Goal: Transaction & Acquisition: Purchase product/service

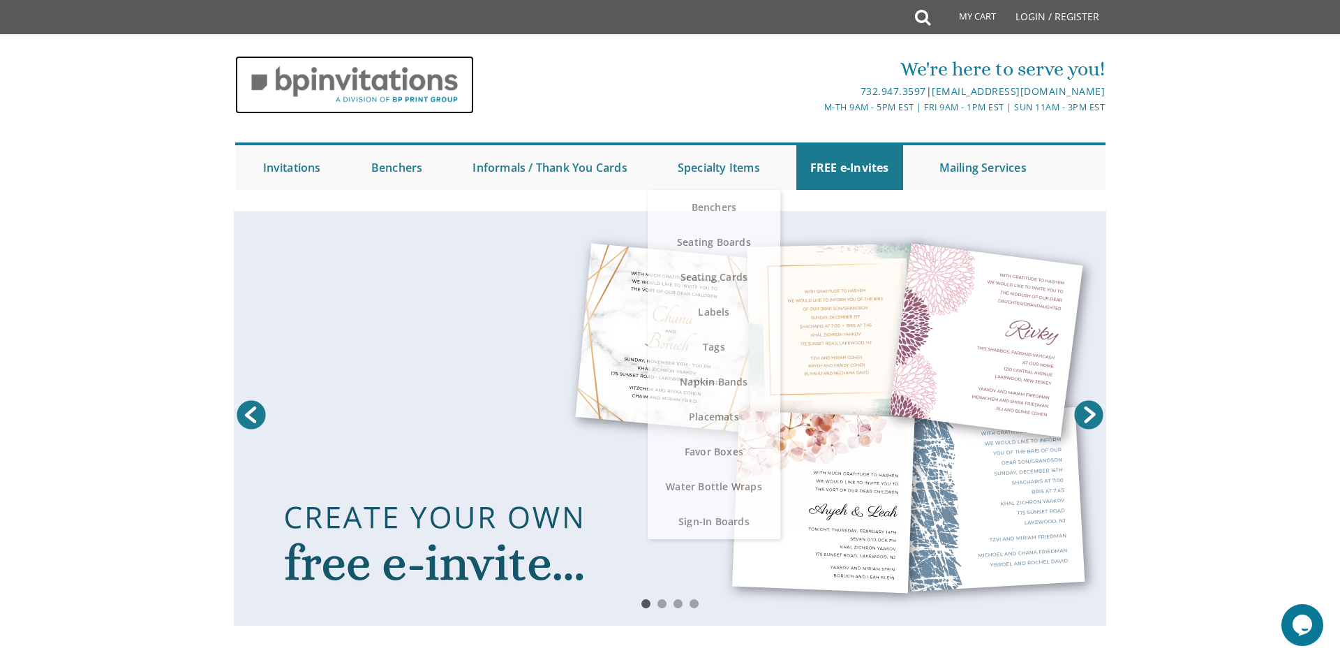
click at [397, 73] on img at bounding box center [354, 85] width 239 height 58
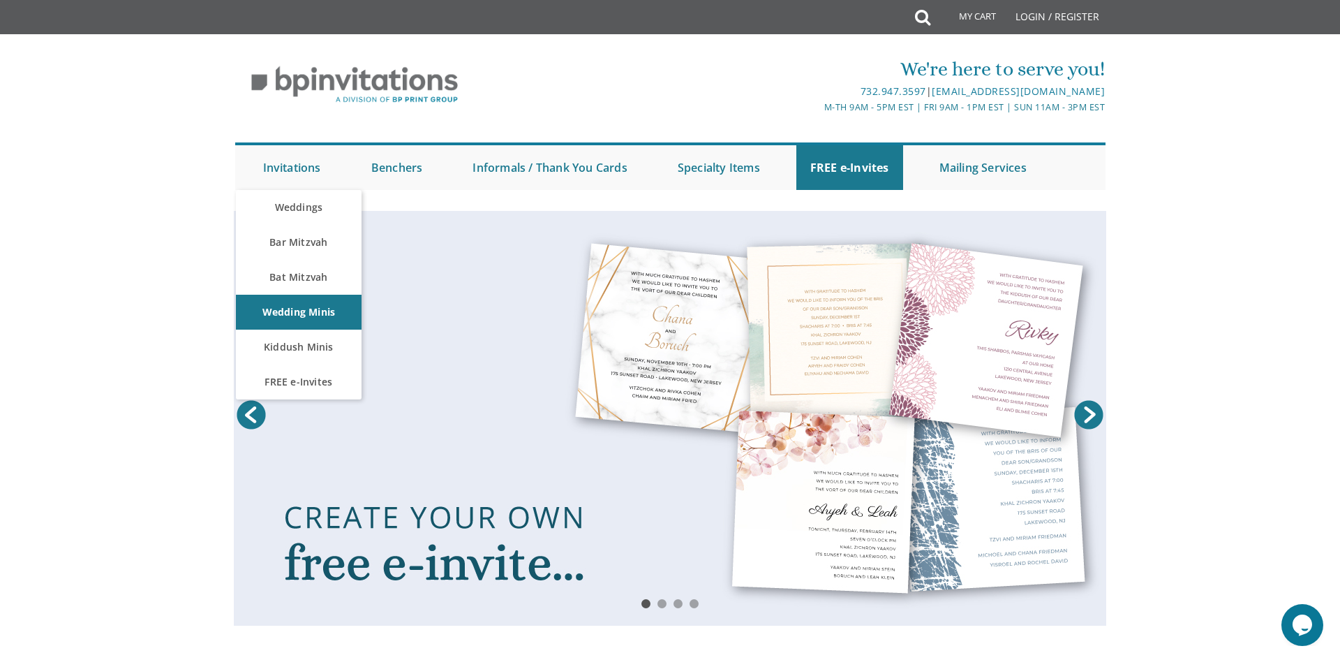
click at [241, 420] on link "Prev" at bounding box center [251, 414] width 35 height 35
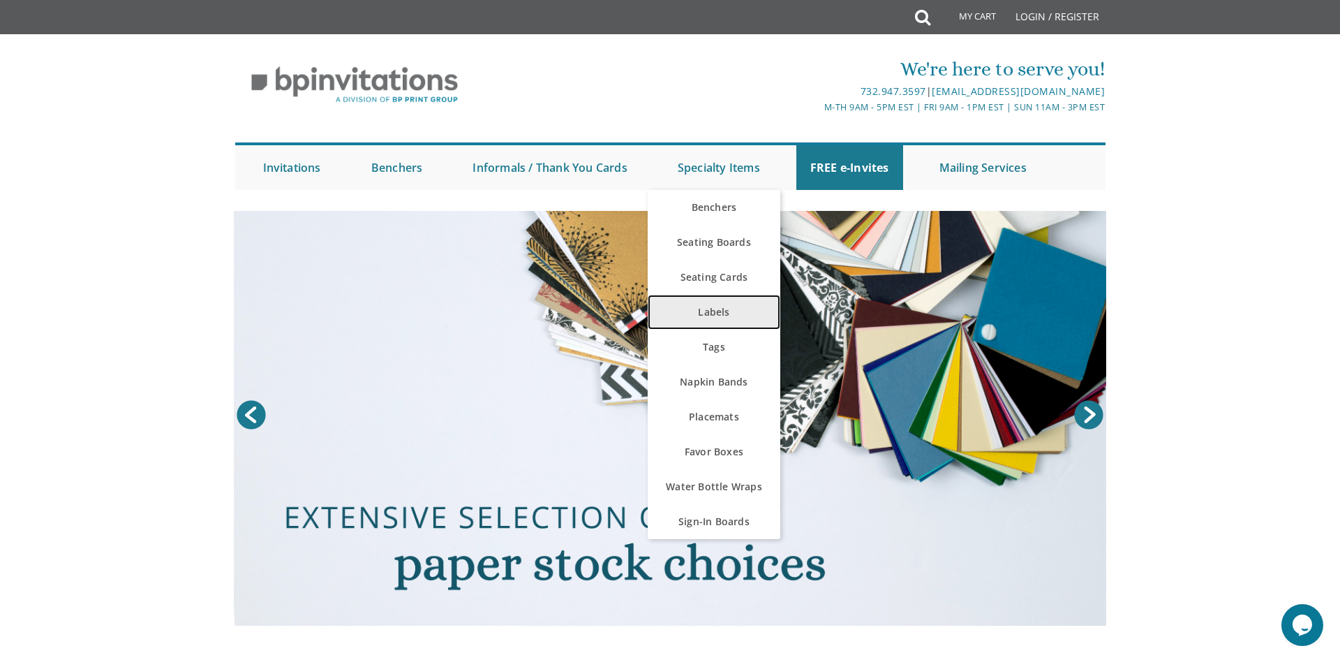
click at [712, 304] on link "Labels" at bounding box center [714, 312] width 133 height 35
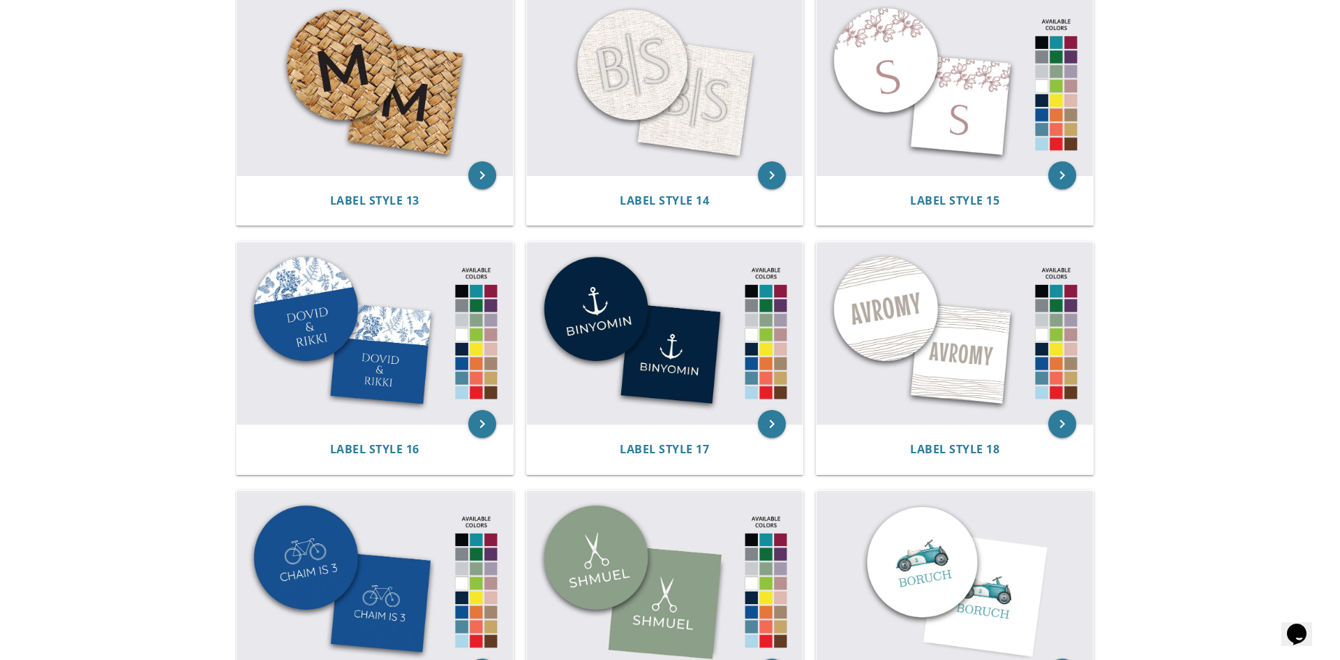
scroll to position [1492, 0]
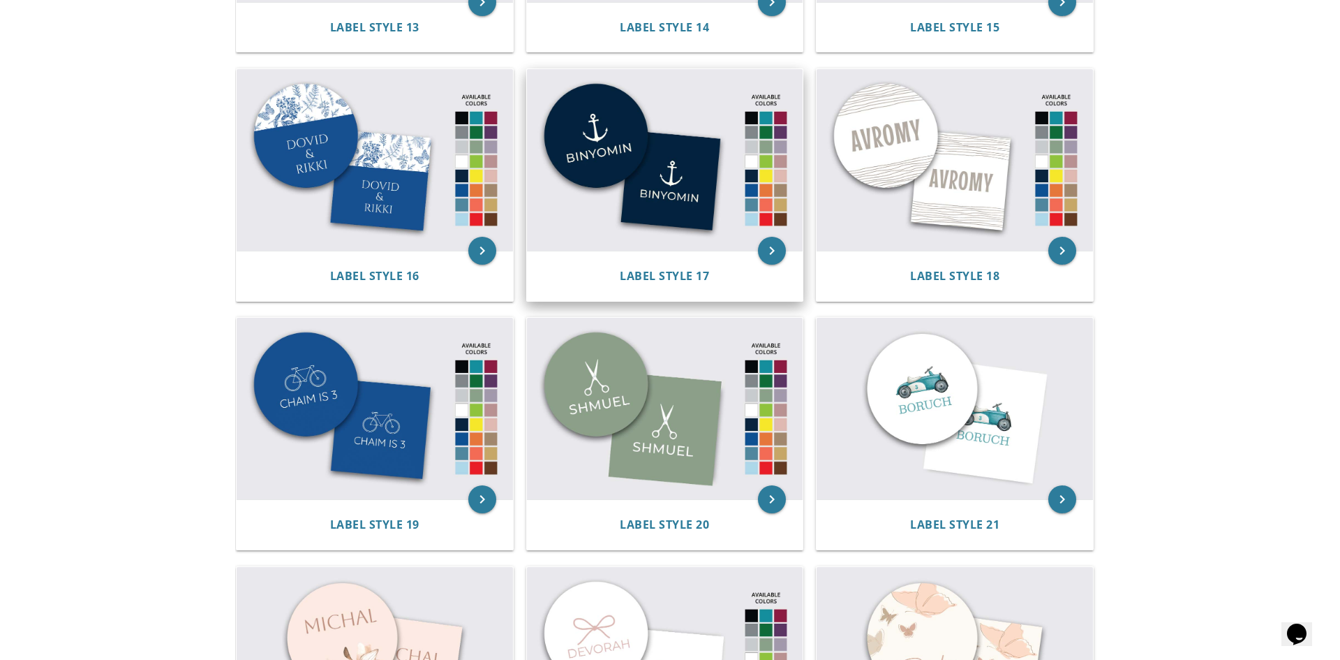
click at [662, 195] on img at bounding box center [665, 160] width 276 height 182
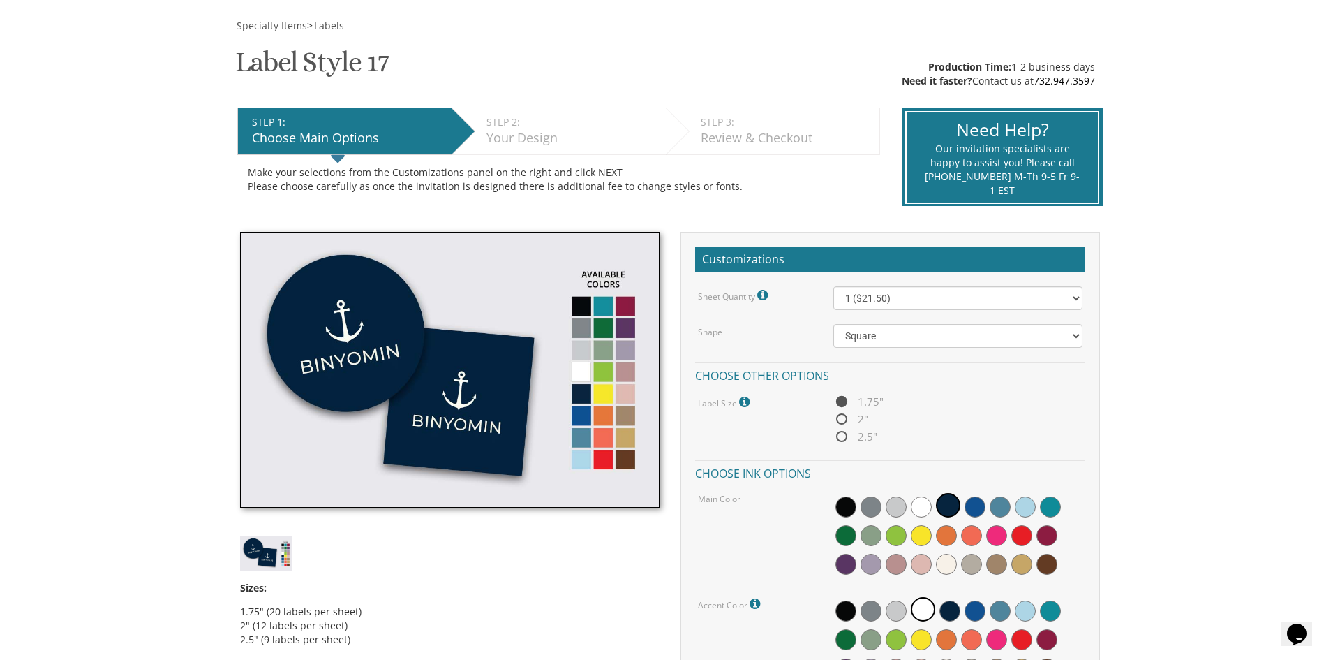
scroll to position [261, 0]
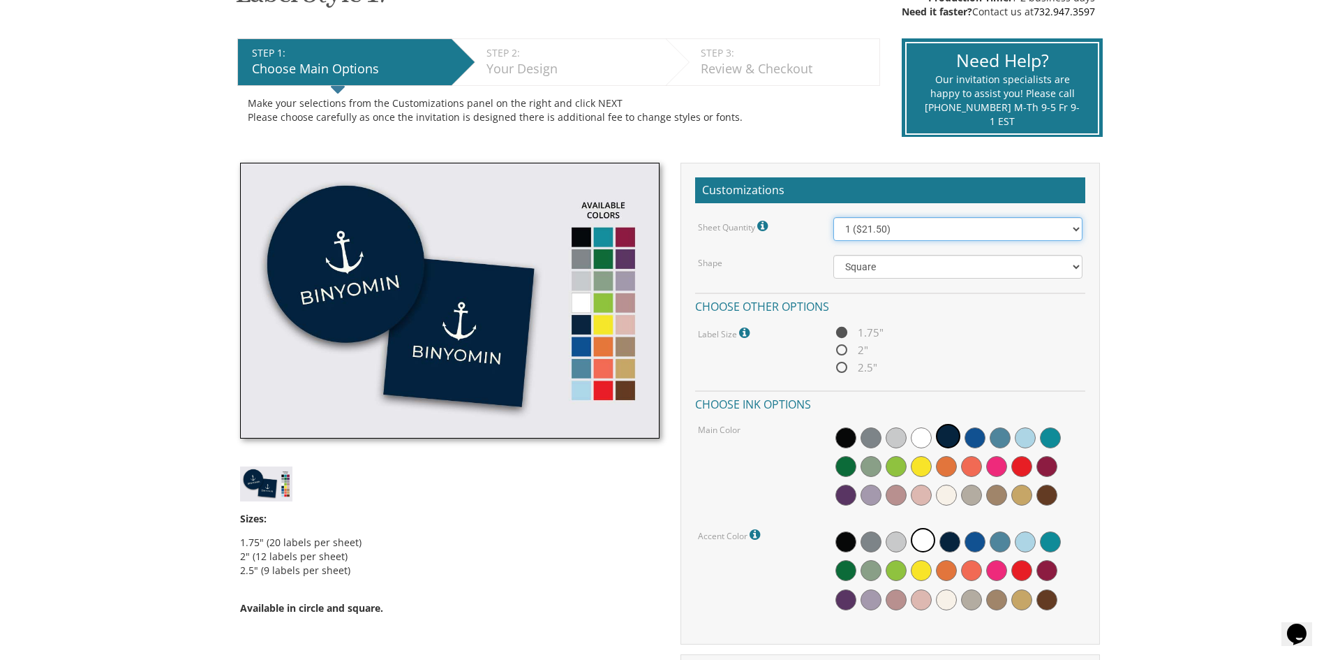
click at [878, 238] on select "1 ($21.50) 2 ($25.00) 3 ($28.50) 4 ($32.00) 5 ($35.50) 6 ($39.00) 7 ($42.50) 8 …" at bounding box center [959, 229] width 250 height 24
click at [1110, 250] on div "Customizations Sheet Quantity 1.75" Labels - 20 per sheet 2.5" Labels - 12 per …" at bounding box center [890, 510] width 441 height 695
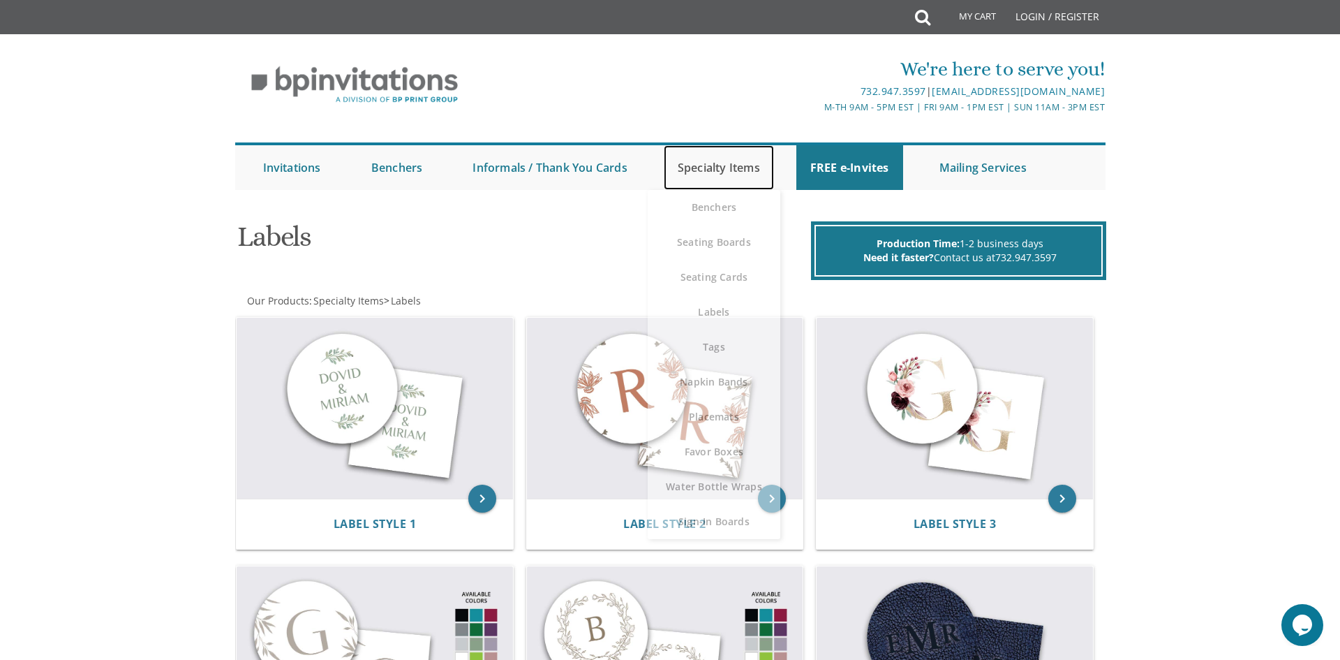
click at [747, 178] on link "Specialty Items" at bounding box center [719, 167] width 110 height 45
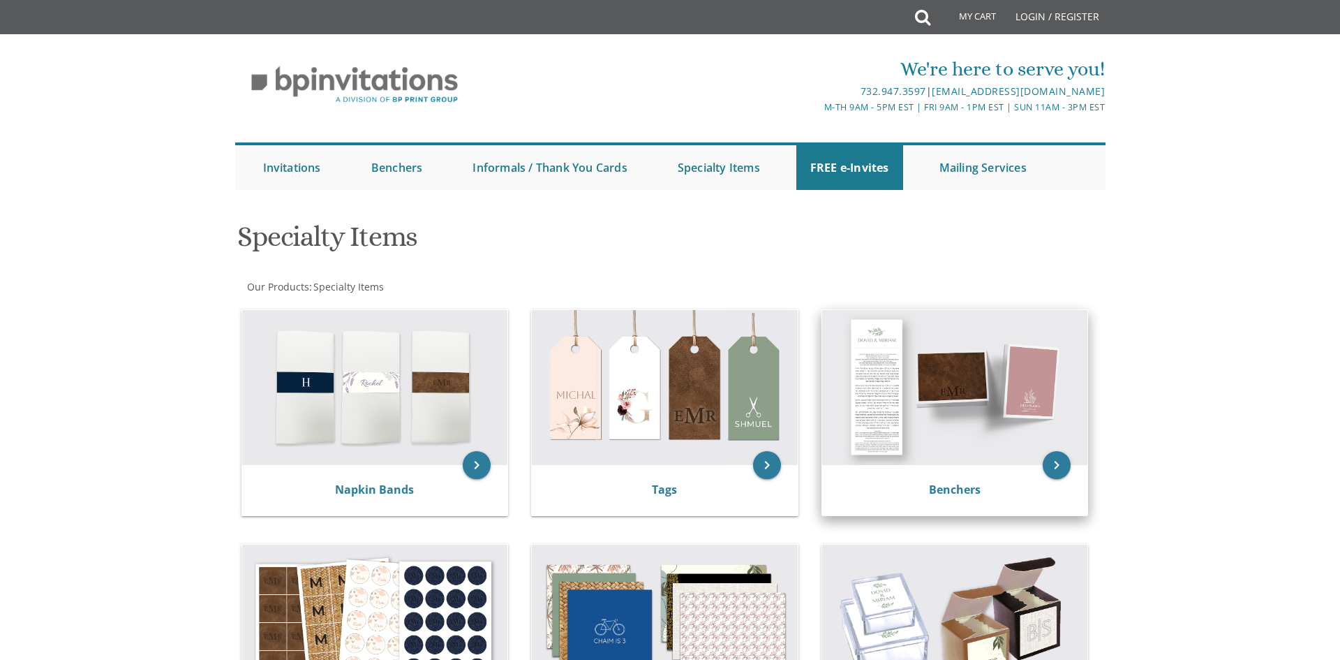
click at [912, 357] on img at bounding box center [955, 387] width 266 height 155
